Goal: Task Accomplishment & Management: Complete application form

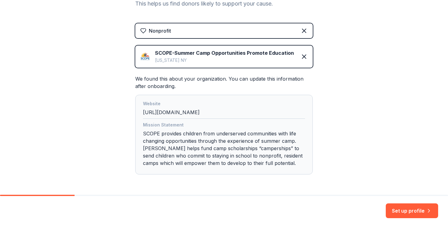
scroll to position [111, 0]
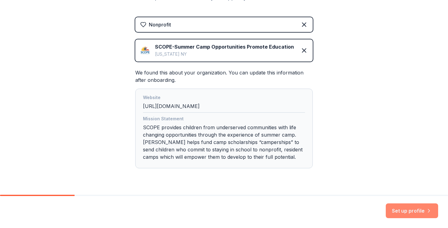
click at [401, 211] on button "Set up profile" at bounding box center [412, 211] width 52 height 15
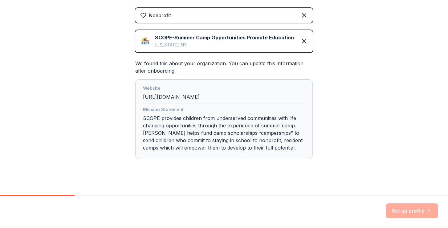
scroll to position [126, 0]
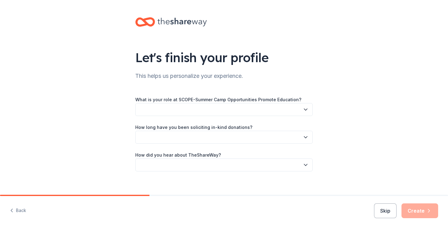
click at [209, 116] on button "button" at bounding box center [223, 109] width 177 height 13
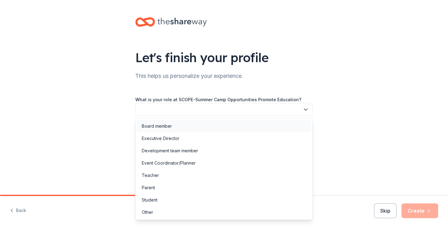
click at [186, 122] on div "Board member" at bounding box center [224, 126] width 174 height 12
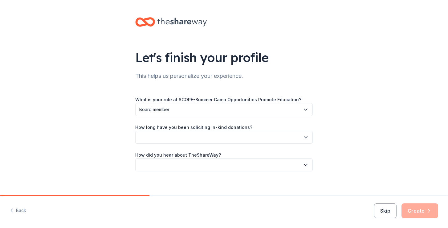
scroll to position [6, 0]
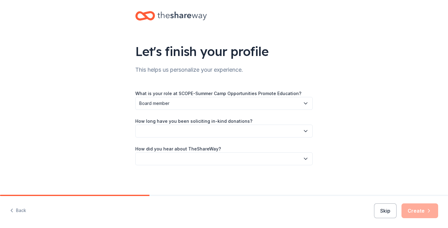
click at [195, 130] on button "button" at bounding box center [223, 131] width 177 height 13
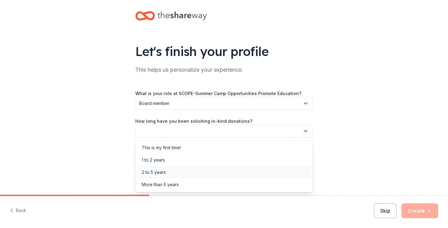
click at [175, 175] on div "2 to 5 years" at bounding box center [224, 172] width 174 height 12
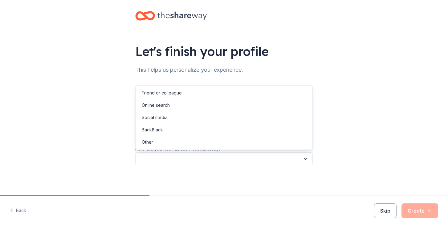
click at [185, 162] on button "button" at bounding box center [223, 158] width 177 height 13
click at [183, 107] on div "Online search" at bounding box center [224, 105] width 174 height 12
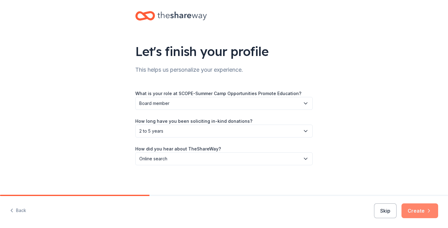
click at [417, 206] on button "Create" at bounding box center [419, 211] width 37 height 15
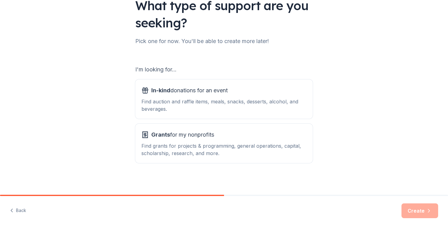
scroll to position [54, 0]
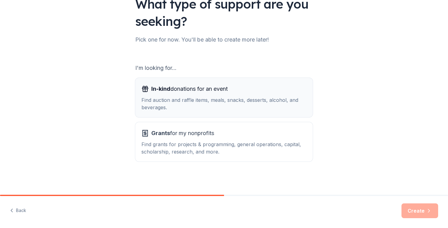
click at [190, 99] on div "Find auction and raffle items, meals, snacks, desserts, alcohol, and beverages." at bounding box center [223, 103] width 165 height 15
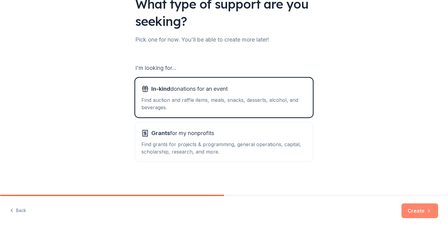
click at [422, 211] on button "Create" at bounding box center [419, 211] width 37 height 15
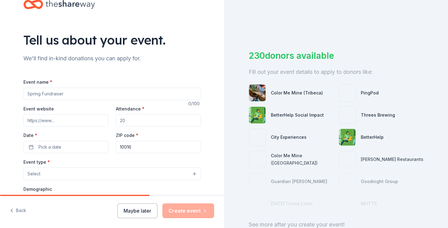
scroll to position [24, 0]
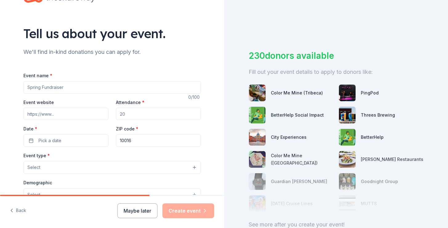
click at [71, 85] on input "Event name *" at bounding box center [111, 87] width 177 height 12
type input "Pickleball 4 SCOPE"
click at [72, 114] on input "Event website" at bounding box center [65, 114] width 85 height 12
paste input "https://scopeusa.org/pickleball/"
type input "https://scopeusa.org/pickleball/"
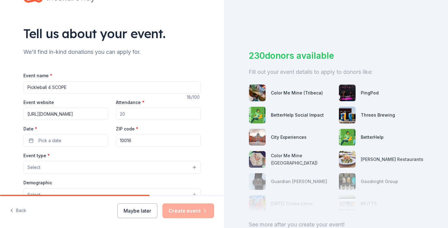
click at [124, 115] on input "Attendance *" at bounding box center [158, 114] width 85 height 12
click at [78, 141] on button "Pick a date" at bounding box center [65, 141] width 85 height 12
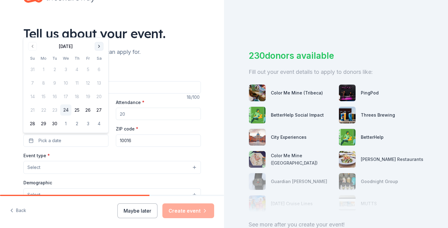
click at [100, 44] on button "Go to next month" at bounding box center [99, 46] width 9 height 9
click at [100, 111] on button "25" at bounding box center [99, 110] width 11 height 11
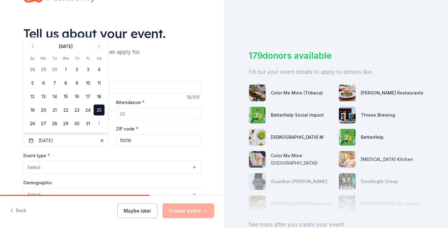
click at [140, 70] on div "Event name * Pickleball 4 SCOPE 18 /100 Event website https://scopeusa.org/pick…" at bounding box center [111, 209] width 177 height 294
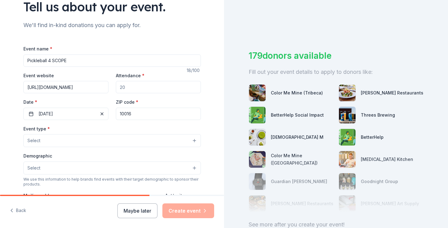
scroll to position [61, 0]
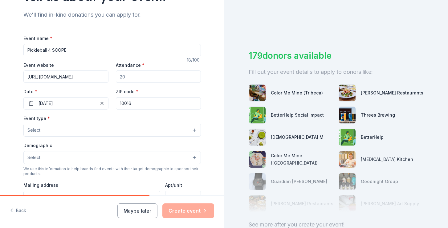
click at [139, 102] on input "10016" at bounding box center [158, 103] width 85 height 12
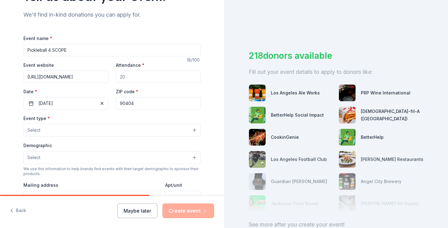
click at [126, 103] on input "90404" at bounding box center [158, 103] width 85 height 12
paste input "049"
type input "90049"
click at [134, 80] on input "Attendance *" at bounding box center [158, 77] width 85 height 12
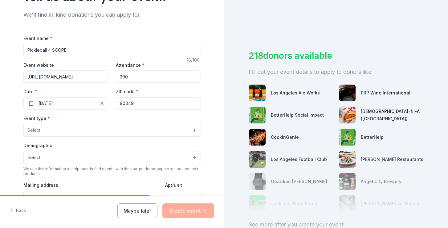
type input "300"
click at [20, 75] on div "Tell us about your event. We'll find in-kind donations you can apply for. Event…" at bounding box center [112, 144] width 197 height 410
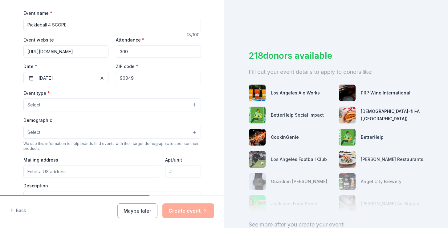
scroll to position [93, 0]
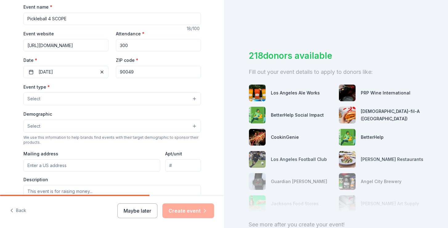
click at [47, 99] on button "Select" at bounding box center [111, 98] width 177 height 13
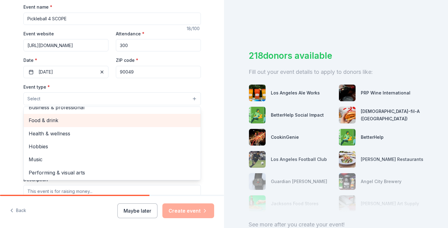
scroll to position [0, 0]
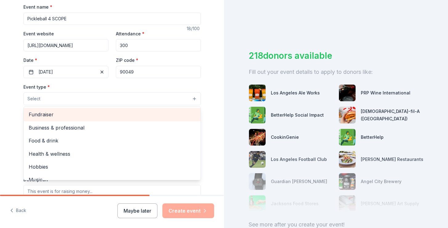
click at [54, 116] on span "Fundraiser" at bounding box center [112, 115] width 167 height 8
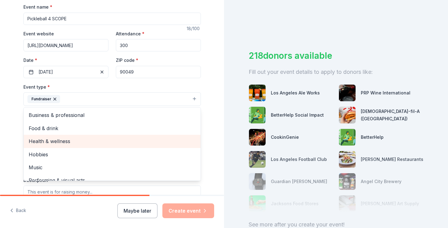
scroll to position [7, 0]
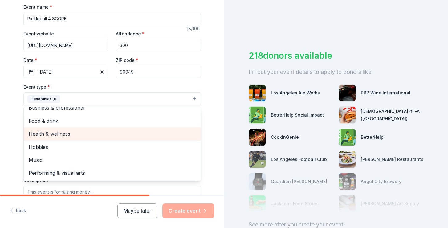
click at [65, 134] on span "Health & wellness" at bounding box center [112, 134] width 167 height 8
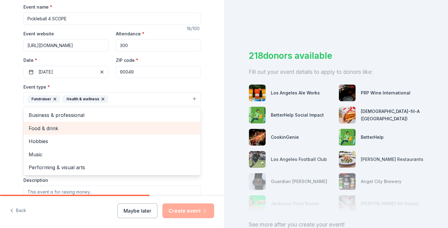
scroll to position [0, 0]
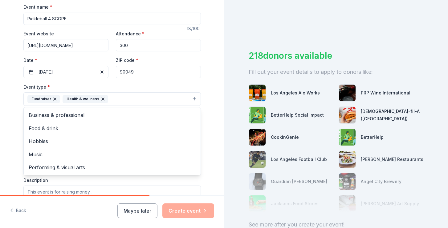
click at [13, 71] on div "Tell us about your event. We'll find in-kind donations you can apply for. Event…" at bounding box center [112, 112] width 224 height 411
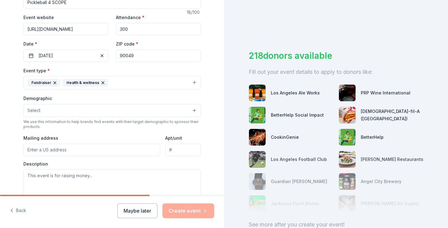
scroll to position [118, 0]
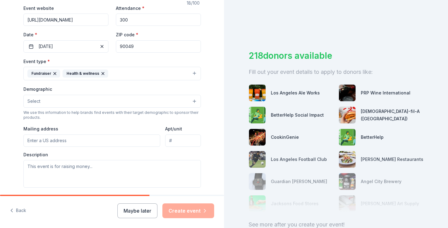
click at [47, 103] on button "Select" at bounding box center [111, 101] width 177 height 13
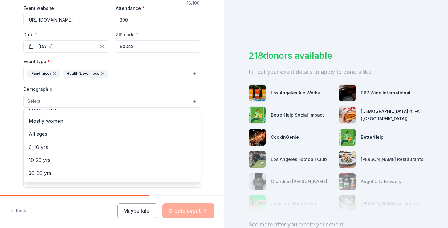
scroll to position [0, 0]
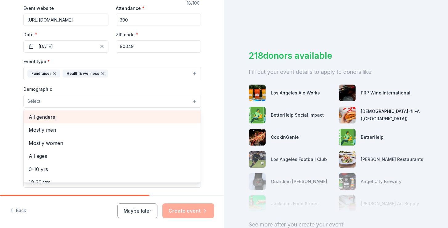
click at [53, 117] on span "All genders" at bounding box center [112, 117] width 167 height 8
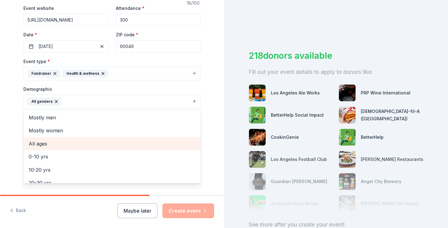
scroll to position [0, 0]
click at [54, 143] on span "All ages" at bounding box center [112, 144] width 167 height 8
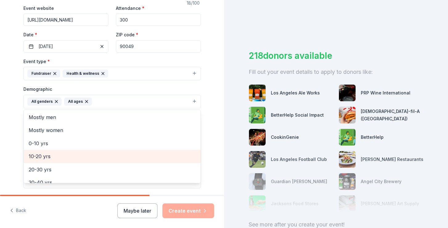
scroll to position [73, 0]
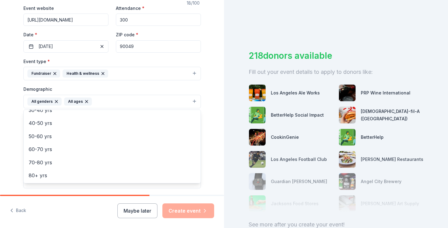
click at [2, 115] on div "Tell us about your event. We'll find in-kind donations you can apply for. Event…" at bounding box center [112, 87] width 224 height 411
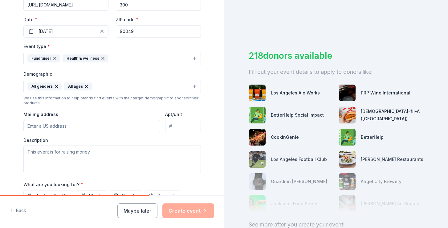
scroll to position [144, 0]
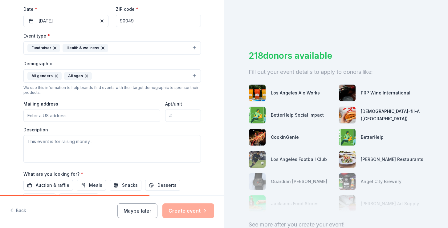
click at [51, 117] on input "Mailing address" at bounding box center [91, 116] width 137 height 12
type input "450 10th Street, Santa Monica, CA, 90402"
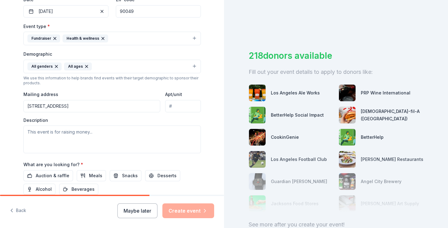
scroll to position [156, 0]
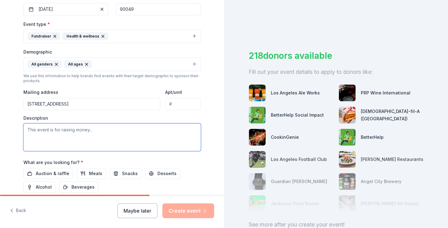
click at [103, 133] on textarea at bounding box center [111, 137] width 177 height 28
click at [119, 135] on textarea at bounding box center [111, 137] width 177 height 28
paste textarea "Our 3rd Annual multi-location Pickleball for SCOPE tournaments will take place …"
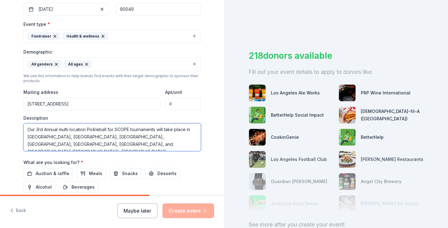
scroll to position [0, 0]
click at [68, 146] on textarea "Our 3rd Annual multi-location Pickleball for SCOPE tournaments will take place …" at bounding box center [111, 137] width 177 height 28
click at [132, 139] on textarea "Our 3rd Annual multi-location Pickleball for SCOPE tournaments will take place …" at bounding box center [111, 137] width 177 height 28
click at [192, 139] on textarea "Our 3rd Annual multi-location Pickleball for SCOPE tournaments will take place …" at bounding box center [111, 137] width 177 height 28
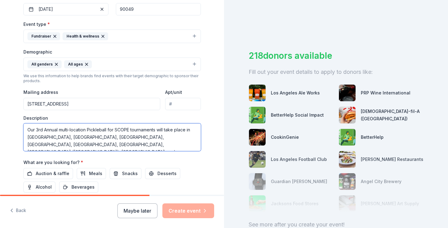
click at [96, 142] on textarea "Our 3rd Annual multi-location Pickleball for SCOPE tournaments will take place …" at bounding box center [111, 137] width 177 height 28
paste textarea "philadelphia pennsylvania"
click at [37, 144] on textarea "Our 3rd Annual multi-location Pickleball for SCOPE tournaments will take place …" at bounding box center [111, 137] width 177 height 28
click at [61, 147] on textarea "Our 3rd Annual multi-location Pickleball for SCOPE tournaments will take place …" at bounding box center [111, 137] width 177 height 28
click at [80, 145] on textarea "Our 3rd Annual multi-location Pickleball for SCOPE tournaments will take place …" at bounding box center [111, 137] width 177 height 28
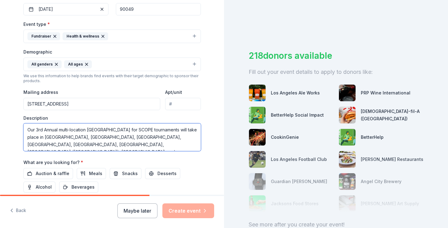
click at [80, 145] on textarea "Our 3rd Annual multi-location Pickleball for SCOPE tournaments will take place …" at bounding box center [111, 137] width 177 height 28
click at [110, 144] on textarea "Our 3rd Annual multi-location Pickleball for SCOPE tournaments will take place …" at bounding box center [111, 137] width 177 height 28
click at [153, 138] on textarea "Our 3rd Annual multi-location Pickleball for SCOPE tournaments will take place …" at bounding box center [111, 137] width 177 height 28
click at [107, 147] on textarea "Our 3rd Annual multi-location Pickleball for SCOPE tournaments will take place …" at bounding box center [111, 137] width 177 height 28
click at [69, 143] on textarea "Our 3rd Annual multi-location Pickleball for SCOPE tournaments will take place …" at bounding box center [111, 137] width 177 height 28
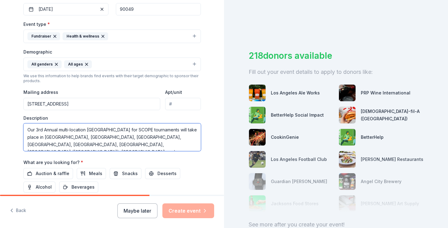
click at [69, 143] on textarea "Our 3rd Annual multi-location Pickleball for SCOPE tournaments will take place …" at bounding box center [111, 137] width 177 height 28
paste textarea "SCOPE (Summer Camp Opportunities Promote Education) gives children from under-r…"
click at [132, 129] on textarea "Our 3rd Annual multi-location Pickleball for SCOPE tournaments will take place …" at bounding box center [111, 137] width 177 height 28
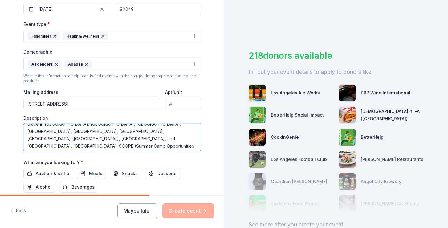
scroll to position [17, 0]
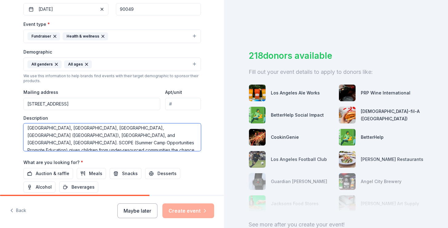
click at [133, 142] on textarea "Our 3rd Annual multi-location Pickleball for SCOPE tournaments will take place …" at bounding box center [111, 137] width 177 height 28
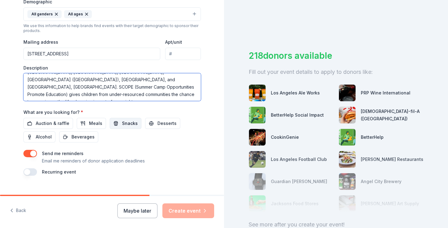
scroll to position [213, 0]
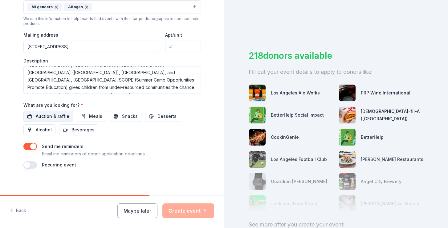
click at [53, 117] on span "Auction & raffle" at bounding box center [53, 116] width 34 height 7
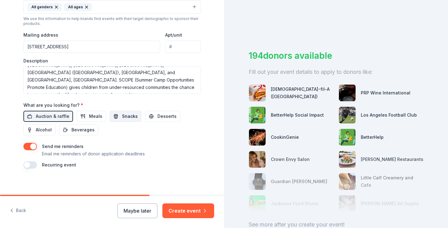
click at [122, 118] on span "Snacks" at bounding box center [130, 116] width 16 height 7
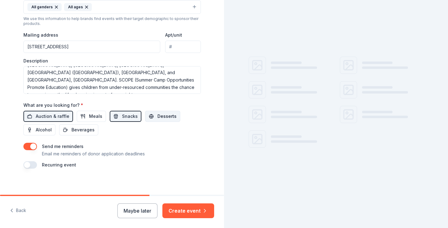
click at [148, 117] on button "Desserts" at bounding box center [162, 116] width 35 height 11
click at [87, 128] on span "Beverages" at bounding box center [82, 129] width 23 height 7
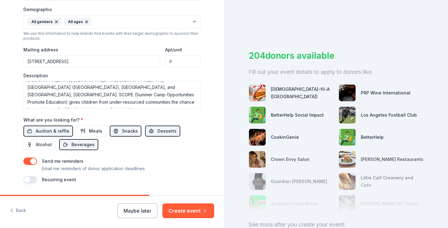
scroll to position [198, 0]
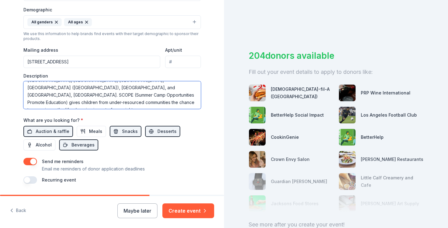
click at [110, 101] on textarea "Our 3rd Annual multi-location Pickleball for SCOPE tournaments will take place …" at bounding box center [111, 95] width 177 height 28
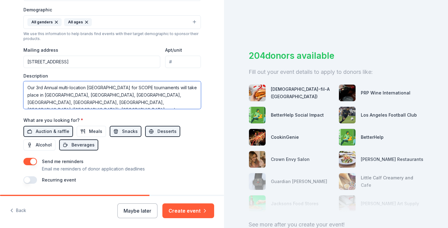
drag, startPoint x: 141, startPoint y: 104, endPoint x: 0, endPoint y: 49, distance: 150.9
click at [0, 49] on div "Tell us about your event. We'll find in-kind donations you can apply for. Event…" at bounding box center [112, 7] width 224 height 411
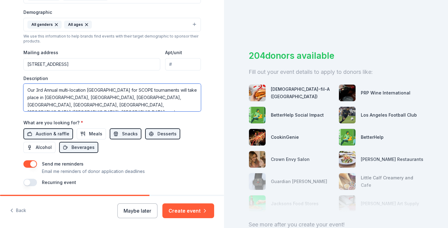
click at [93, 93] on textarea "Our 3rd Annual multi-location Pickleball for SCOPE tournaments will take place …" at bounding box center [111, 98] width 177 height 28
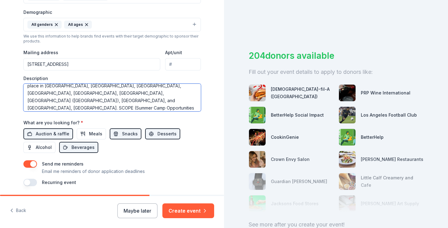
scroll to position [14, 0]
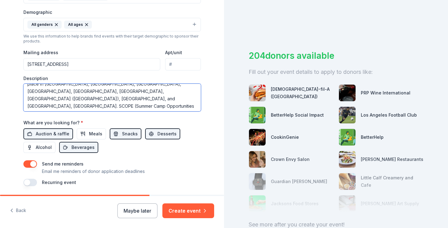
drag, startPoint x: 71, startPoint y: 91, endPoint x: 154, endPoint y: 108, distance: 84.7
click at [154, 108] on textarea "Our 3rd Annual multi-location Pickleball for SCOPE tournaments will take place …" at bounding box center [111, 98] width 177 height 28
paste textarea "Pickleball for SCOPE supports SCOPE (Summer Camp Opportunities Promote Educatio…"
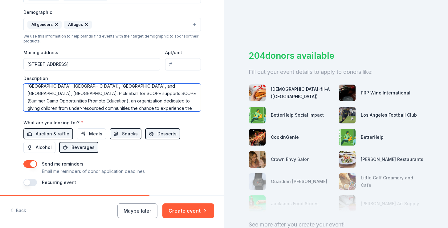
scroll to position [0, 0]
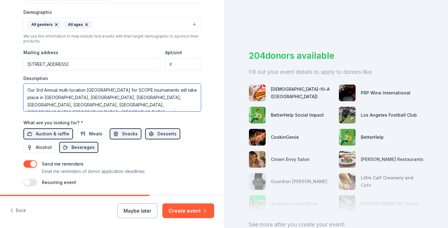
type textarea "Our 3rd Annual multi-location Pickleball for SCOPE tournaments will take place …"
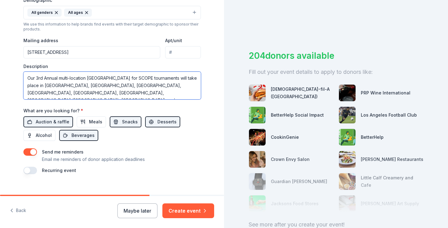
scroll to position [216, 0]
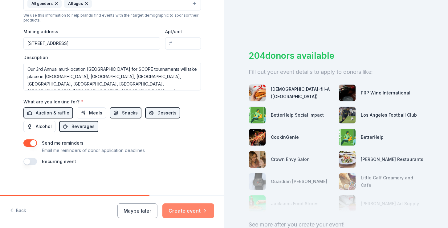
click at [184, 209] on button "Create event" at bounding box center [188, 211] width 52 height 15
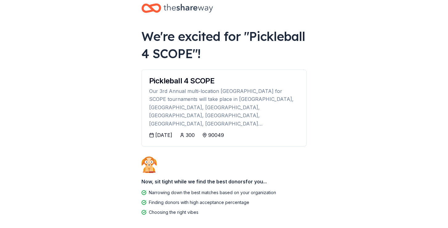
scroll to position [12, 0]
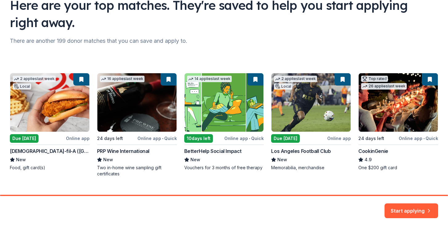
scroll to position [57, 0]
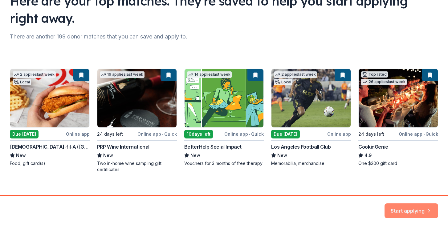
click at [404, 209] on button "Start applying" at bounding box center [411, 207] width 54 height 15
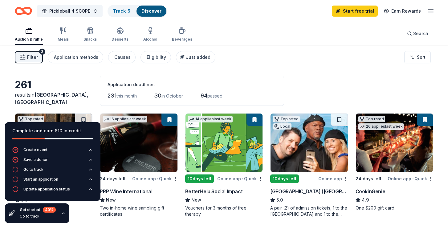
click at [261, 63] on div "Filter 2 Application methods Causes Eligibility Just added Sort" at bounding box center [224, 57] width 448 height 25
click at [95, 8] on button "Pickleball 4 SCOPE" at bounding box center [70, 11] width 66 height 12
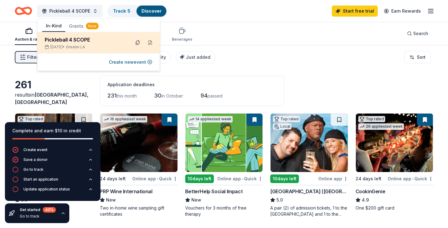
click at [137, 42] on button at bounding box center [138, 43] width 10 height 10
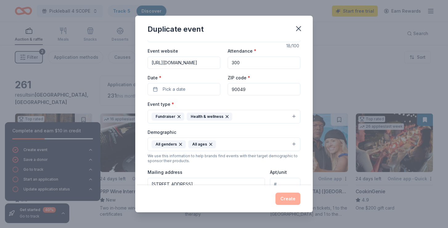
scroll to position [10, 0]
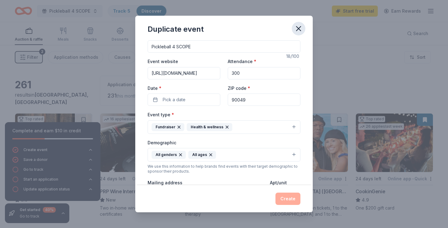
click at [299, 30] on icon "button" at bounding box center [298, 28] width 4 height 4
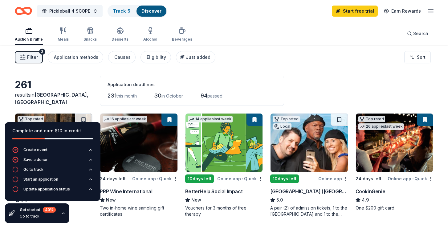
click at [62, 214] on icon "button" at bounding box center [63, 213] width 5 height 5
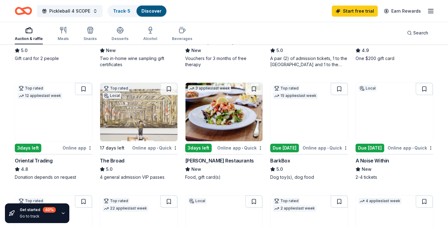
scroll to position [152, 0]
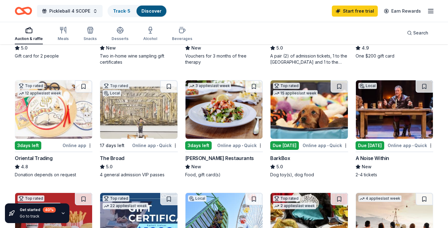
click at [130, 117] on img at bounding box center [138, 109] width 77 height 59
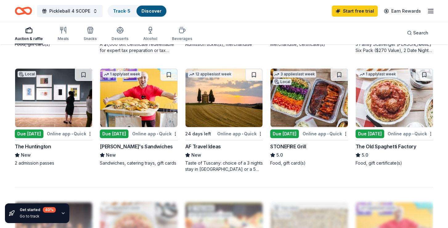
scroll to position [397, 0]
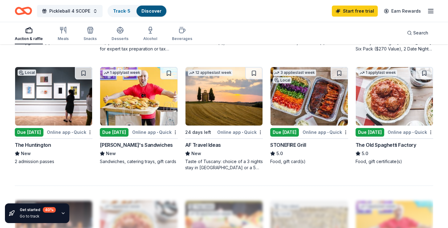
click at [137, 101] on img at bounding box center [138, 96] width 77 height 59
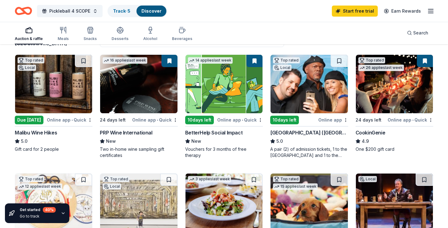
scroll to position [59, 0]
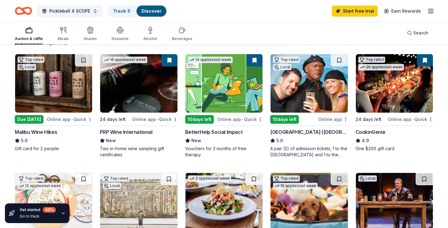
click at [62, 82] on img at bounding box center [53, 83] width 77 height 59
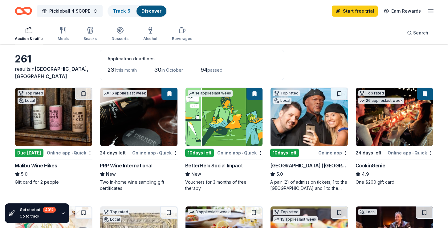
scroll to position [0, 0]
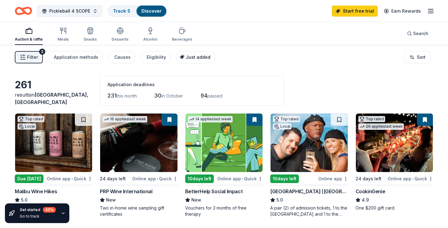
click at [196, 55] on span "Just added" at bounding box center [198, 57] width 25 height 5
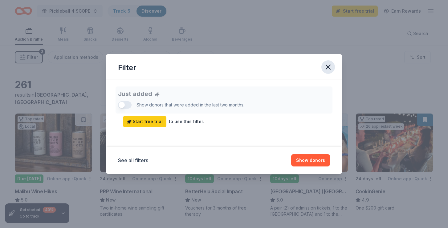
click at [332, 67] on icon "button" at bounding box center [328, 67] width 9 height 9
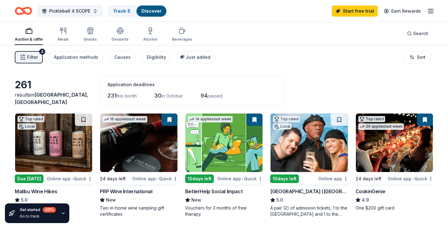
click at [20, 59] on icon "button" at bounding box center [23, 57] width 6 height 6
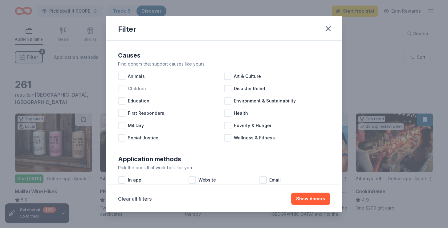
click at [124, 89] on div at bounding box center [121, 88] width 7 height 7
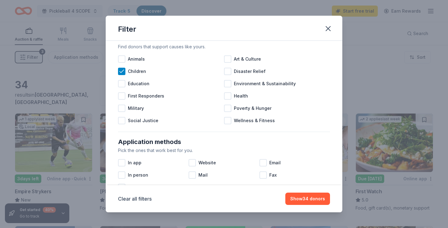
scroll to position [45, 0]
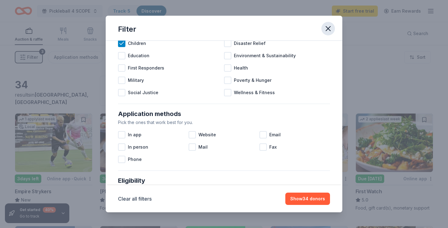
click at [329, 28] on icon "button" at bounding box center [328, 28] width 9 height 9
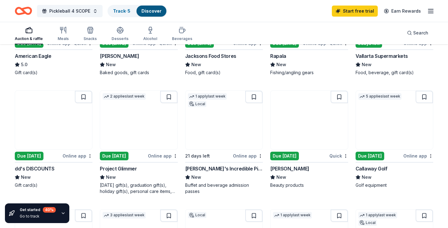
scroll to position [261, 0]
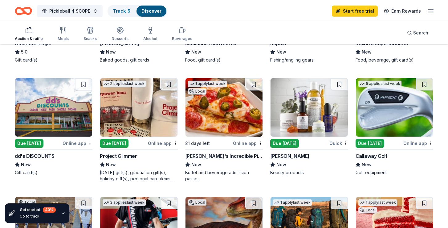
click at [309, 111] on img at bounding box center [308, 107] width 77 height 59
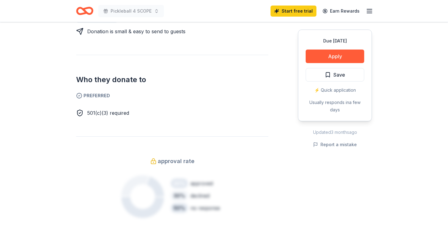
scroll to position [221, 0]
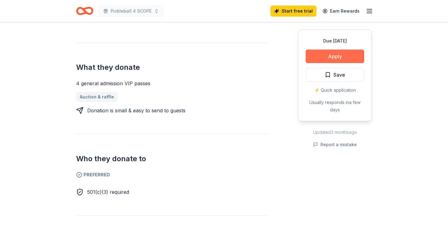
click at [332, 57] on button "Apply" at bounding box center [335, 57] width 59 height 14
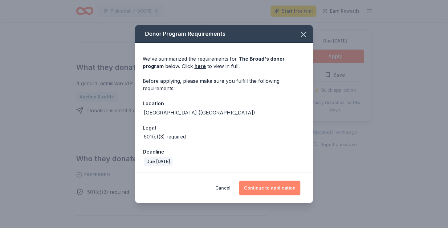
click at [256, 190] on button "Continue to application" at bounding box center [269, 188] width 61 height 15
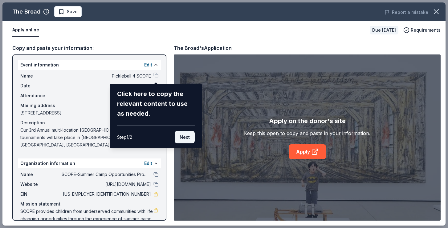
click at [183, 137] on button "Next" at bounding box center [185, 137] width 20 height 12
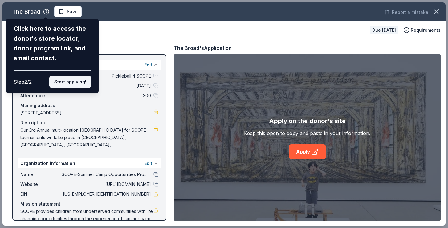
click at [73, 84] on button "Start applying!" at bounding box center [70, 82] width 42 height 12
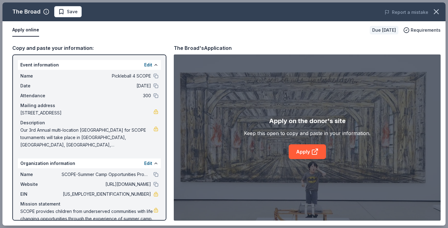
click at [155, 96] on div "The Broad Save Report a mistake Apply online Due in 17 days Requirements Copy a…" at bounding box center [223, 113] width 443 height 223
click at [147, 96] on div "The Broad Save Report a mistake Apply online Due in 17 days Requirements Copy a…" at bounding box center [223, 113] width 443 height 223
click at [151, 65] on div "The Broad Save Report a mistake Apply online Due in 17 days Requirements Copy a…" at bounding box center [223, 113] width 443 height 223
click at [147, 65] on button "Edit" at bounding box center [148, 64] width 8 height 7
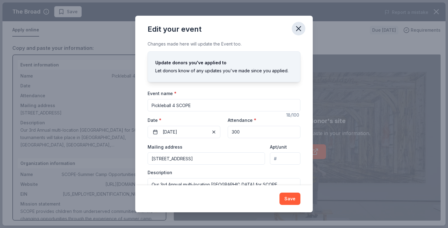
click at [297, 30] on icon "button" at bounding box center [298, 28] width 4 height 4
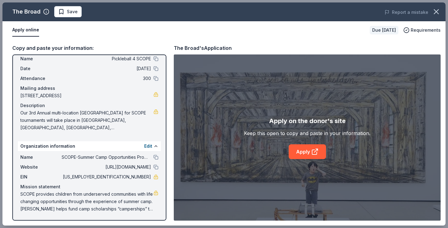
scroll to position [0, 0]
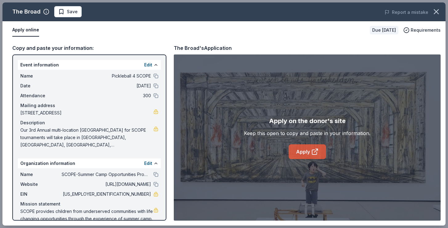
click at [305, 152] on link "Apply" at bounding box center [307, 151] width 37 height 15
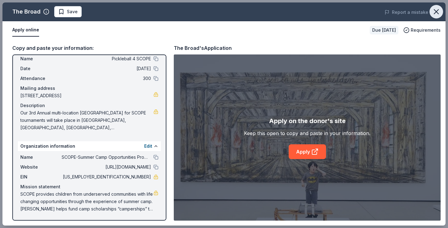
click at [435, 11] on icon "button" at bounding box center [436, 12] width 4 height 4
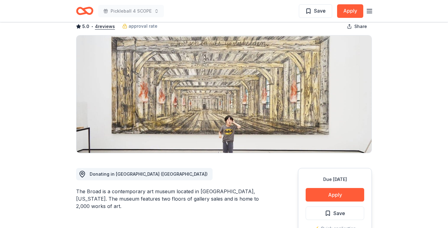
scroll to position [0, 0]
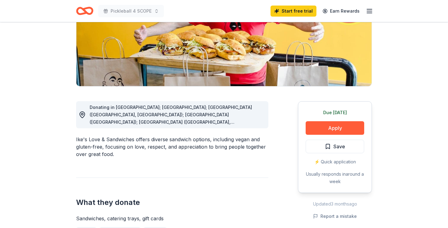
scroll to position [104, 0]
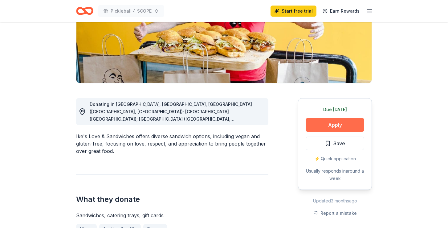
click at [333, 126] on button "Apply" at bounding box center [335, 125] width 59 height 14
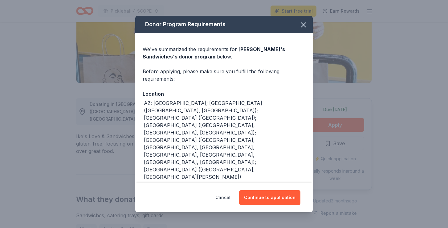
scroll to position [3, 0]
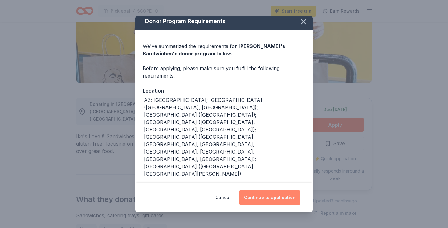
click at [261, 196] on button "Continue to application" at bounding box center [269, 197] width 61 height 15
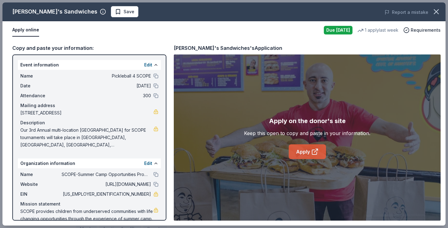
click at [303, 152] on link "Apply" at bounding box center [307, 151] width 37 height 15
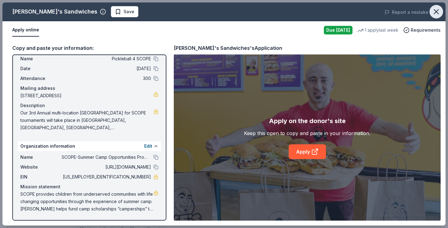
click at [434, 11] on icon "button" at bounding box center [436, 11] width 9 height 9
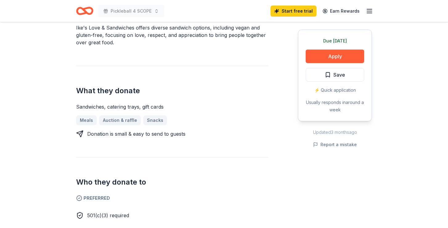
scroll to position [0, 0]
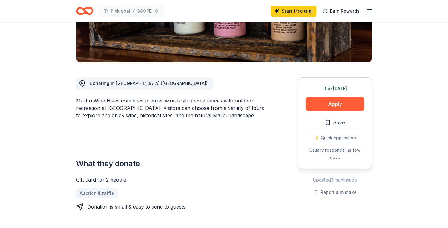
scroll to position [125, 0]
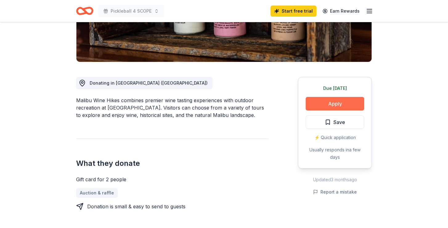
click at [326, 103] on button "Apply" at bounding box center [335, 104] width 59 height 14
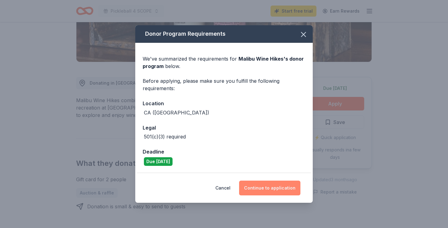
click at [272, 192] on button "Continue to application" at bounding box center [269, 188] width 61 height 15
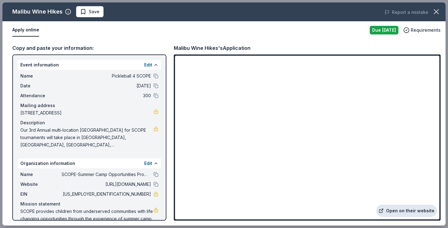
click at [396, 209] on link "Open on their website" at bounding box center [406, 211] width 61 height 12
click at [433, 11] on icon "button" at bounding box center [436, 11] width 9 height 9
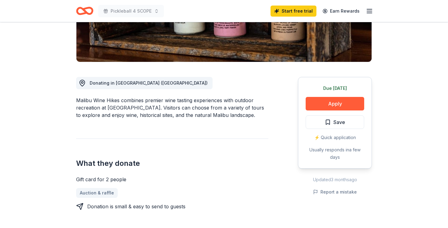
scroll to position [0, 0]
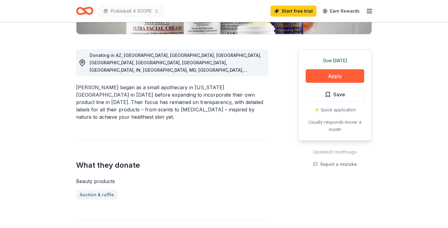
scroll to position [149, 0]
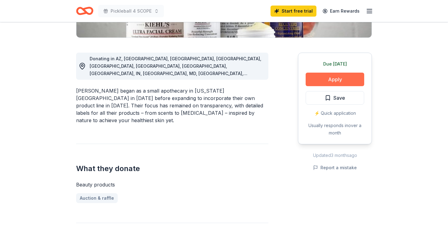
click at [340, 83] on button "Apply" at bounding box center [335, 80] width 59 height 14
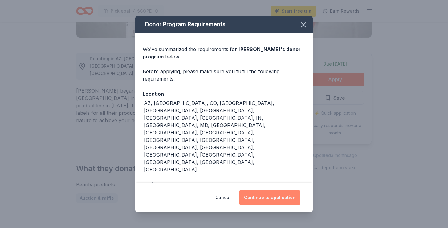
click at [265, 198] on button "Continue to application" at bounding box center [269, 197] width 61 height 15
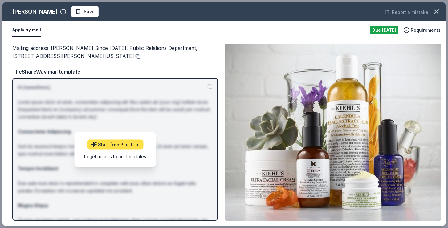
click at [126, 143] on link "Start free Plus trial" at bounding box center [115, 145] width 56 height 10
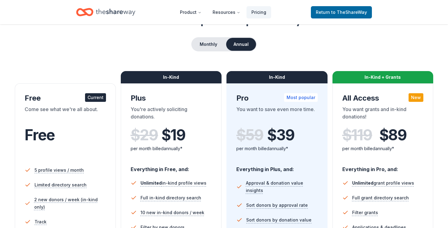
scroll to position [63, 0]
